Goal: Transaction & Acquisition: Book appointment/travel/reservation

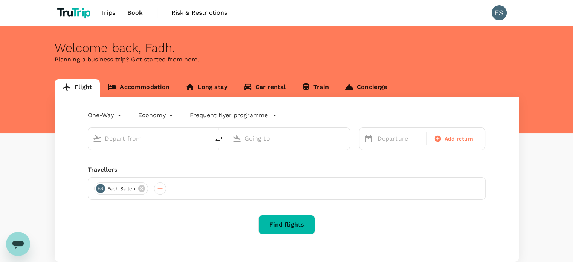
type input "roundtrip"
type input "Kuala Lumpur Intl ([GEOGRAPHIC_DATA])"
type input "Soekarno-Hatta Intl (CGK)"
